Goal: Complete application form

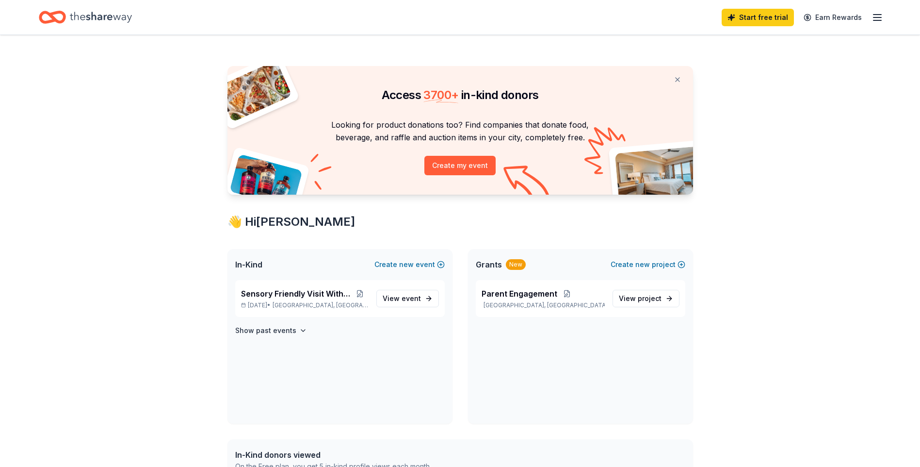
click at [259, 261] on span "In-Kind" at bounding box center [248, 265] width 27 height 12
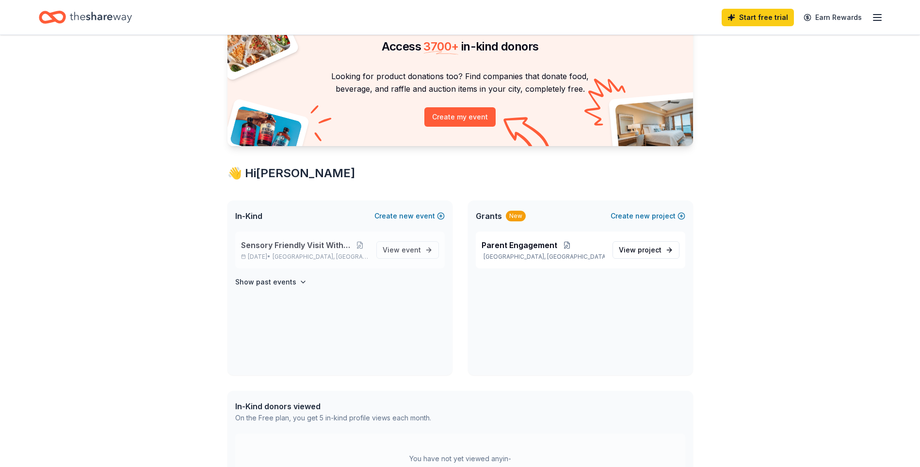
click at [289, 246] on span "Sensory Friendly Visit With Santa" at bounding box center [296, 245] width 111 height 12
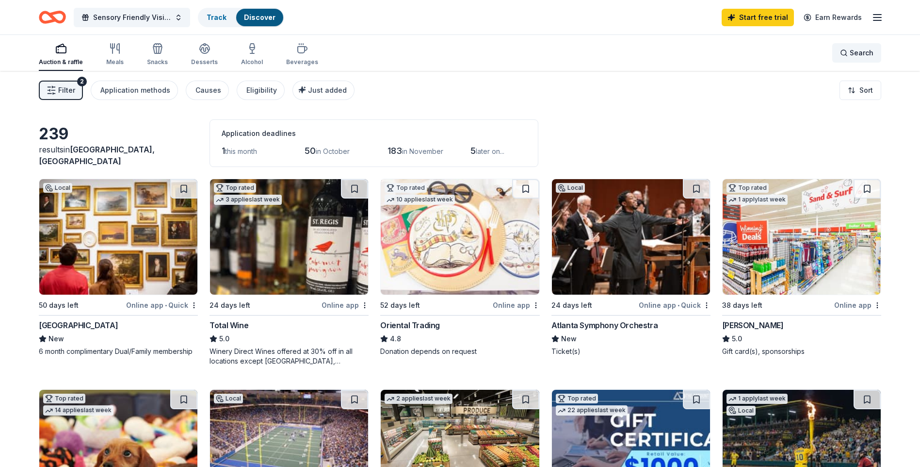
click at [850, 57] on div "Search" at bounding box center [856, 53] width 33 height 12
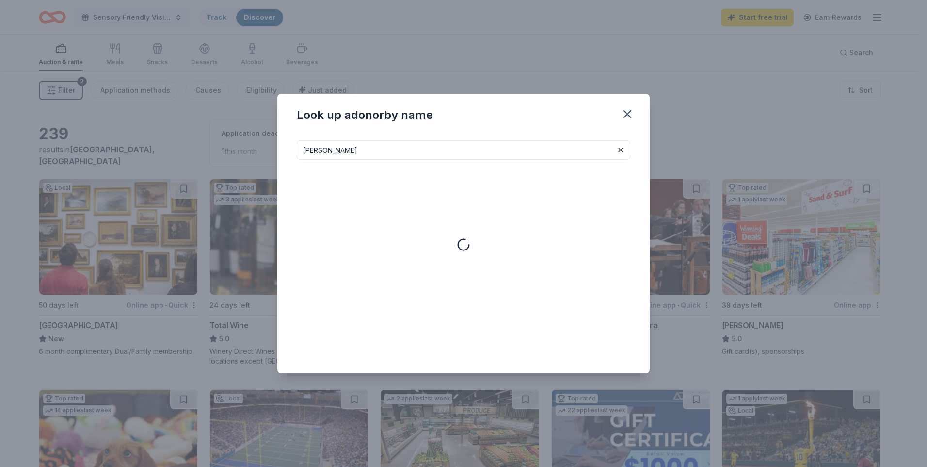
type input "[PERSON_NAME]"
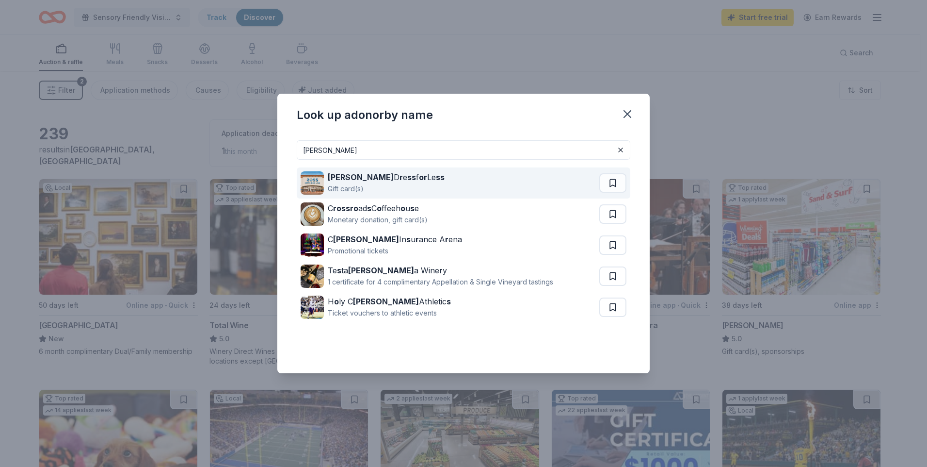
click at [400, 179] on strong "r" at bounding box center [401, 177] width 3 height 10
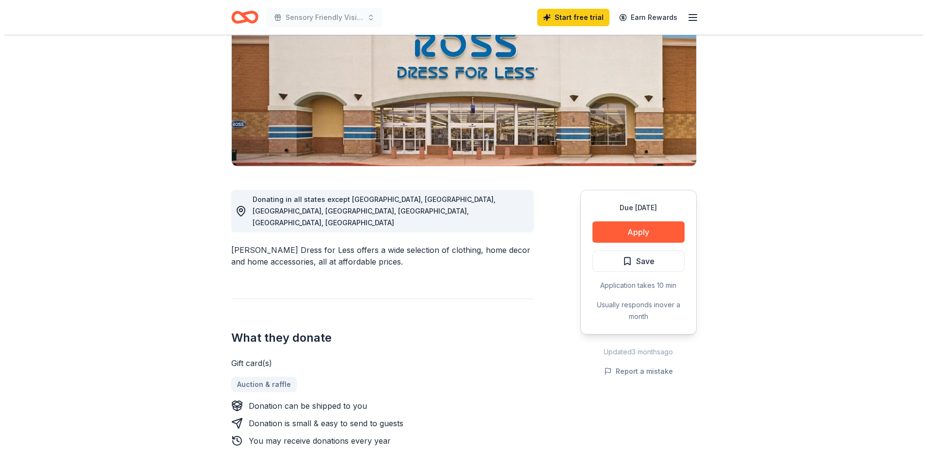
scroll to position [146, 0]
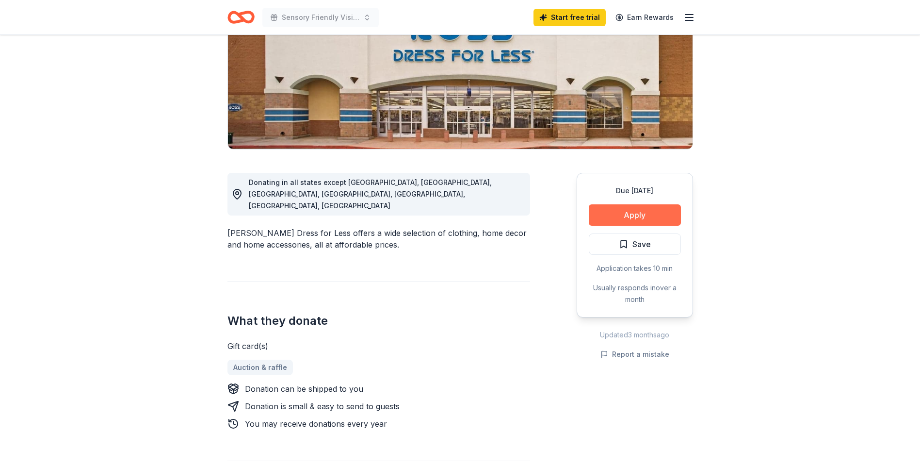
click at [621, 219] on button "Apply" at bounding box center [635, 214] width 92 height 21
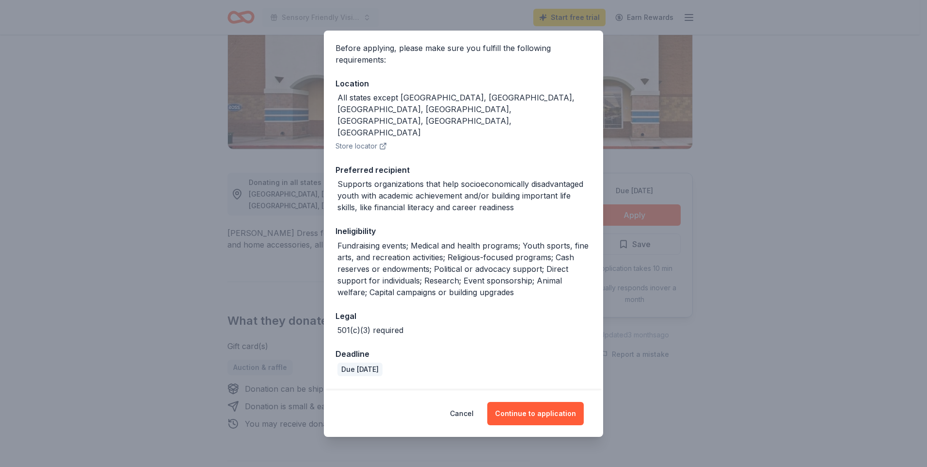
scroll to position [71, 0]
click at [525, 414] on button "Continue to application" at bounding box center [535, 413] width 97 height 23
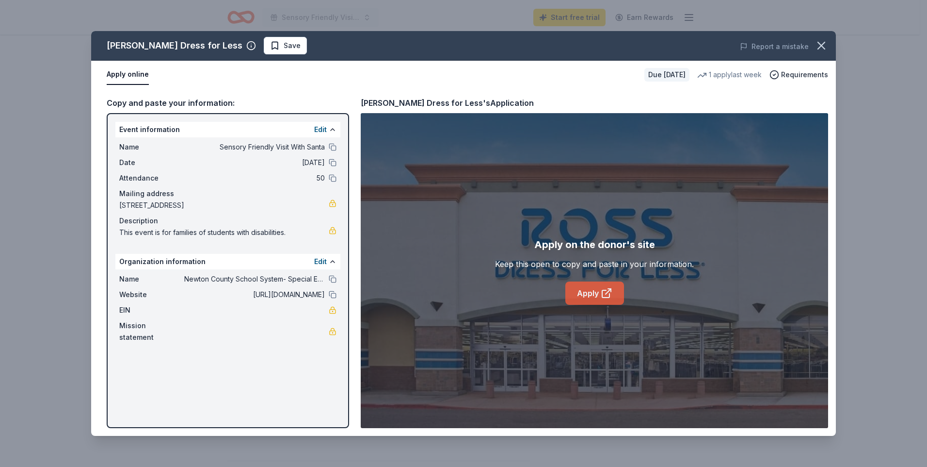
click at [584, 286] on link "Apply" at bounding box center [595, 292] width 59 height 23
